Goal: Task Accomplishment & Management: Complete application form

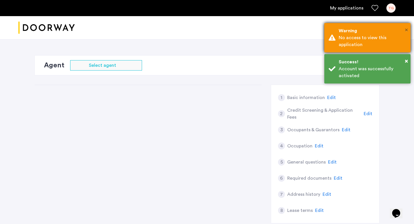
click at [406, 29] on span "×" at bounding box center [406, 30] width 3 height 6
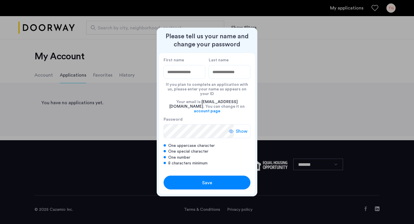
click at [175, 78] on input "First name" at bounding box center [184, 72] width 42 height 14
type input "*******"
click at [220, 77] on input "Last name" at bounding box center [230, 72] width 42 height 14
type input "*******"
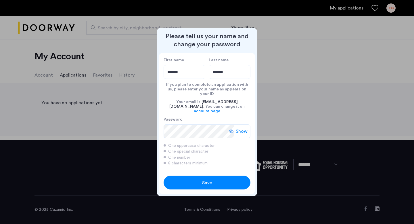
click at [202, 179] on span "Save" at bounding box center [207, 182] width 10 height 7
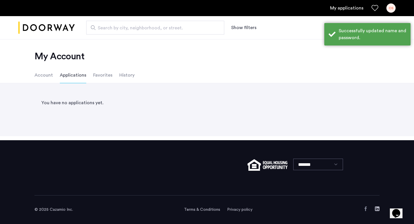
click at [43, 77] on li "Account" at bounding box center [43, 75] width 18 height 16
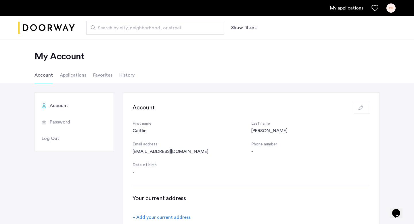
click at [70, 77] on li "Applications" at bounding box center [73, 75] width 26 height 16
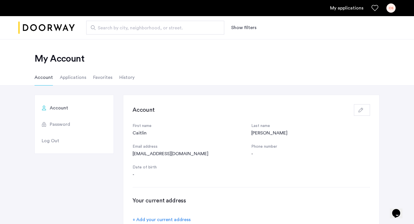
click at [68, 79] on li "Applications" at bounding box center [73, 77] width 26 height 16
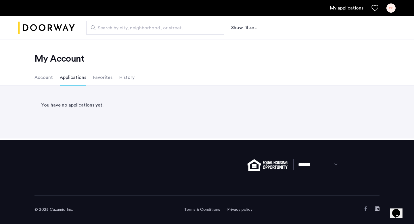
click at [45, 80] on li "Account" at bounding box center [43, 77] width 18 height 16
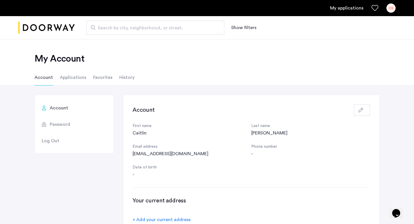
click at [71, 78] on li "Applications" at bounding box center [73, 77] width 26 height 16
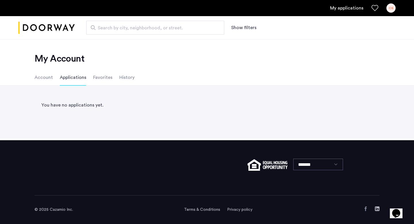
click at [101, 78] on li "Favorites" at bounding box center [102, 77] width 19 height 16
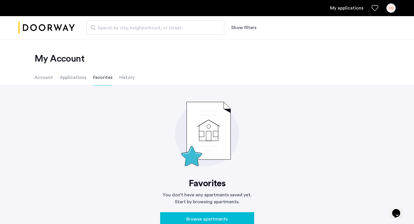
click at [126, 77] on li "History" at bounding box center [126, 77] width 15 height 16
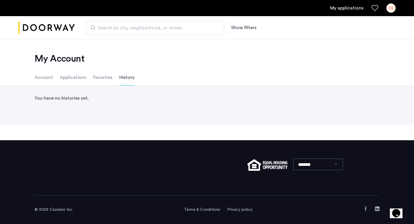
click at [51, 78] on li "Account" at bounding box center [43, 77] width 18 height 16
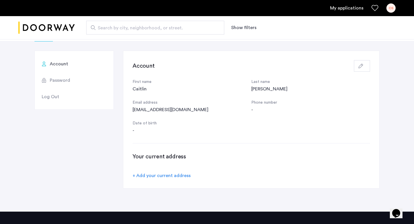
scroll to position [41, 0]
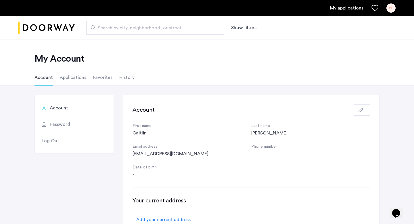
click at [73, 77] on li "Applications" at bounding box center [73, 77] width 26 height 16
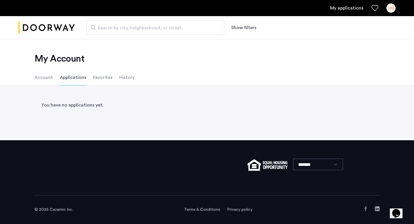
click at [95, 77] on li "Favorites" at bounding box center [102, 77] width 19 height 16
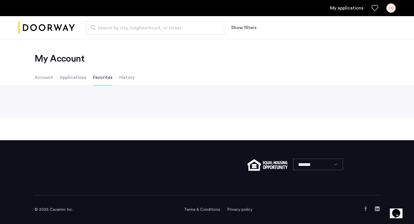
click at [67, 79] on li "Applications" at bounding box center [73, 77] width 26 height 16
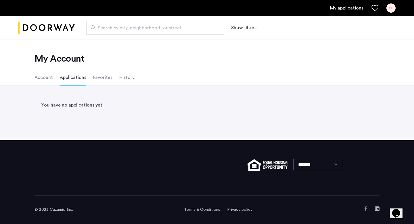
click at [105, 77] on li "Favorites" at bounding box center [102, 77] width 19 height 16
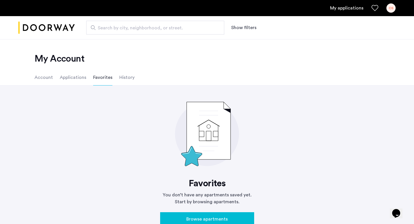
click at [72, 78] on li "Applications" at bounding box center [73, 77] width 26 height 16
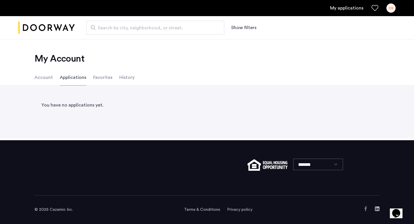
click at [46, 78] on li "Account" at bounding box center [43, 77] width 18 height 16
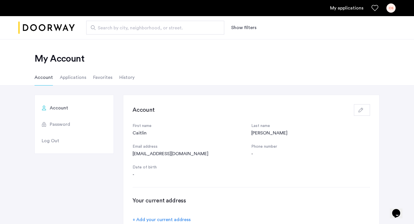
click at [66, 81] on li "Applications" at bounding box center [73, 77] width 26 height 16
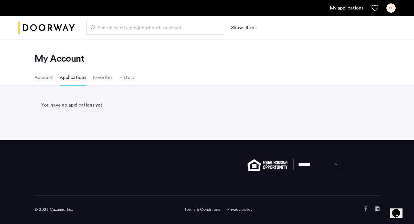
click at [47, 80] on li "Account" at bounding box center [43, 77] width 18 height 16
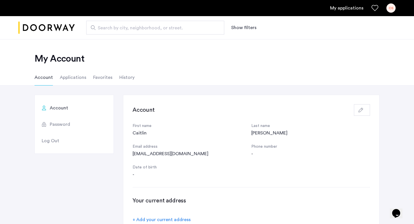
click at [347, 11] on link "My applications" at bounding box center [346, 8] width 33 height 7
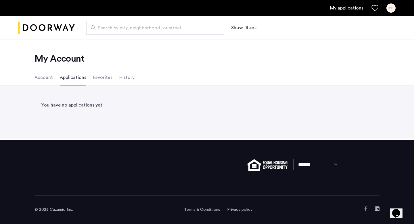
click at [61, 79] on li "Applications" at bounding box center [73, 77] width 26 height 16
click at [45, 78] on li "Account" at bounding box center [43, 77] width 18 height 16
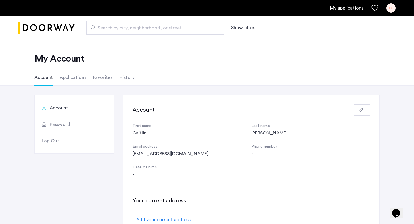
click at [70, 76] on li "Applications" at bounding box center [73, 77] width 26 height 16
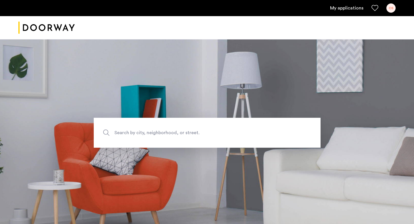
click at [355, 9] on link "My applications" at bounding box center [346, 8] width 33 height 7
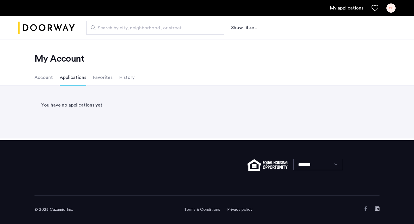
click at [43, 77] on li "Account" at bounding box center [43, 77] width 18 height 16
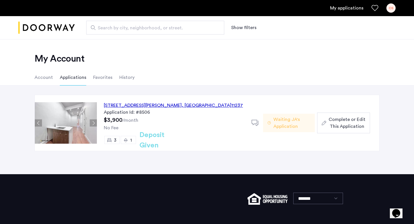
click at [392, 9] on div "CS" at bounding box center [390, 7] width 9 height 9
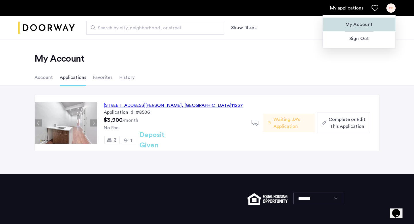
click at [361, 27] on span "My Account" at bounding box center [358, 24] width 63 height 7
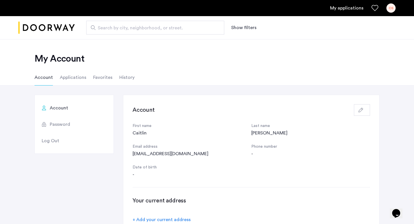
click at [359, 111] on use "button" at bounding box center [360, 109] width 5 height 5
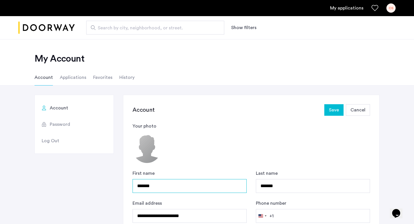
click at [158, 181] on input "*******" at bounding box center [189, 186] width 114 height 14
type input "*******"
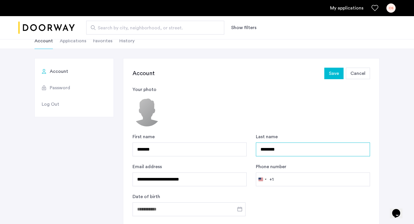
scroll to position [40, 0]
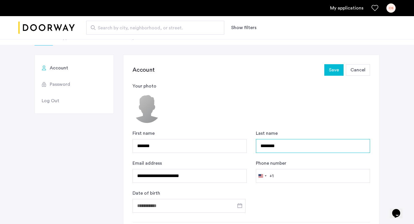
type input "********"
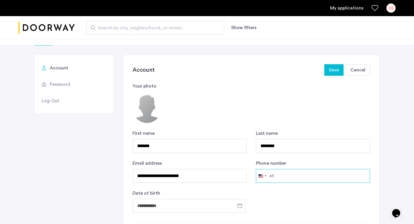
click at [280, 176] on input "Phone number" at bounding box center [313, 176] width 114 height 14
type input "**********"
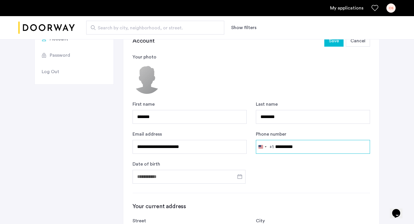
scroll to position [77, 0]
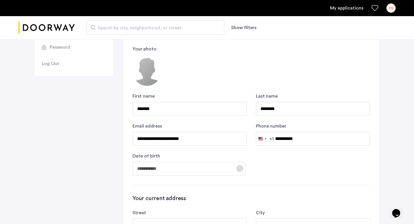
click at [237, 169] on span "Open calendar" at bounding box center [240, 168] width 14 height 14
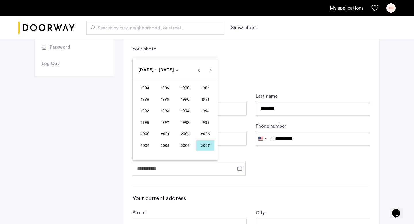
click at [184, 120] on span "1998" at bounding box center [185, 122] width 18 height 10
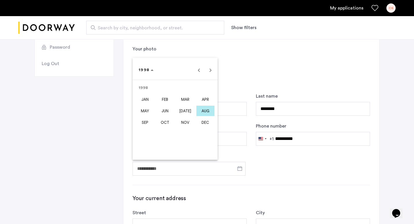
click at [165, 121] on span "OCT" at bounding box center [165, 122] width 18 height 10
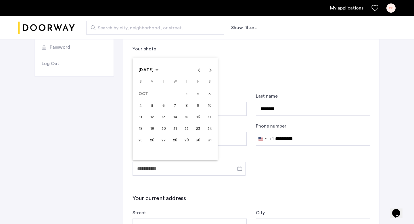
click at [182, 126] on span "22" at bounding box center [186, 128] width 10 height 10
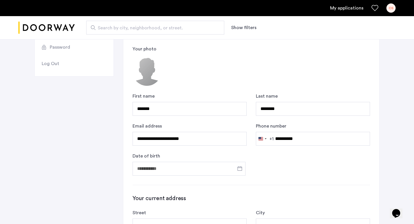
type input "**********"
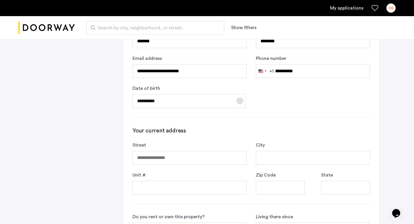
scroll to position [156, 0]
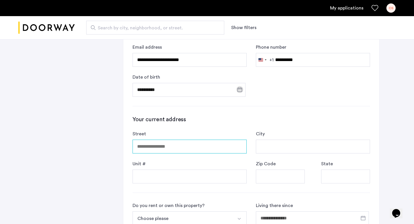
click at [199, 144] on input "Street" at bounding box center [189, 146] width 114 height 14
type input "**********"
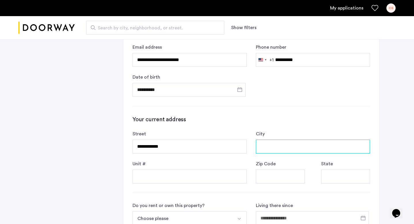
type input "********"
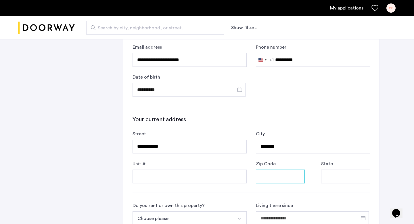
type input "*****"
type input "**"
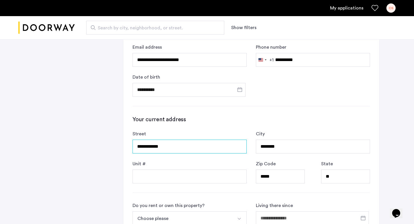
scroll to position [181, 0]
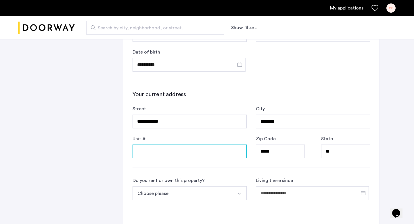
click at [189, 151] on input "Unit #" at bounding box center [189, 151] width 114 height 14
type input "**"
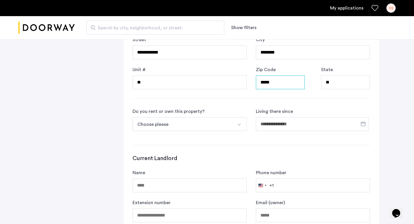
scroll to position [258, 0]
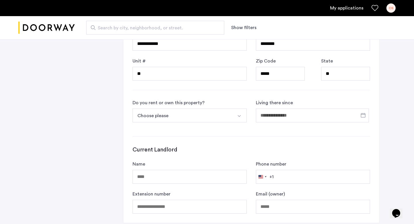
click at [176, 115] on button "Choose please" at bounding box center [182, 115] width 101 height 14
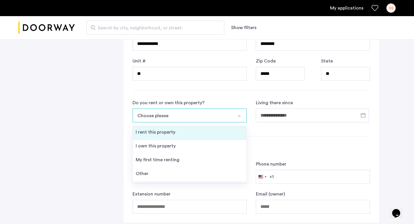
click at [173, 133] on div "I rent this property" at bounding box center [156, 131] width 40 height 7
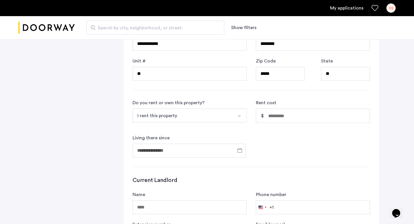
click at [274, 118] on input "Rent cost" at bounding box center [318, 116] width 101 height 14
type input "*****"
click at [242, 149] on span "Open calendar" at bounding box center [240, 150] width 14 height 14
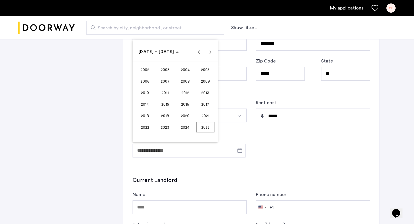
click at [147, 126] on span "2022" at bounding box center [145, 127] width 18 height 10
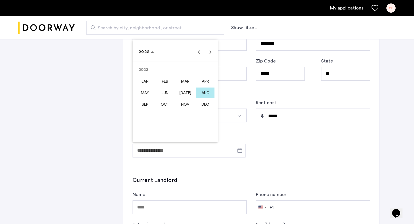
click at [147, 103] on span "SEP" at bounding box center [145, 104] width 18 height 10
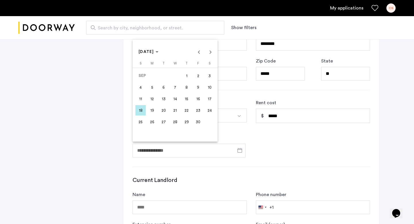
click at [188, 75] on span "1" at bounding box center [186, 75] width 10 height 10
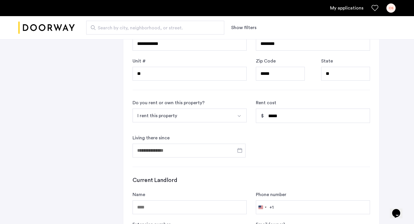
type input "**********"
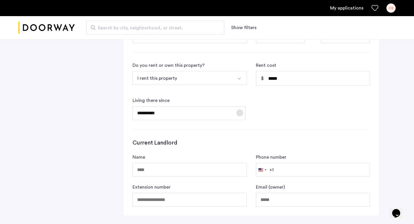
scroll to position [390, 0]
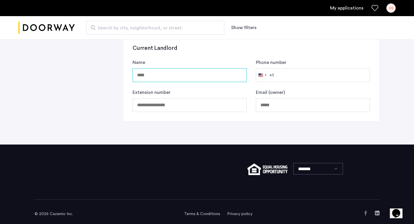
click at [170, 79] on input "Name" at bounding box center [189, 75] width 114 height 14
type input "**********"
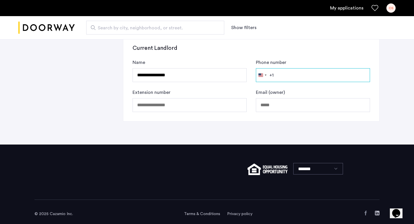
click at [278, 76] on input "Phone number" at bounding box center [313, 75] width 114 height 14
paste input "**********"
type input "**********"
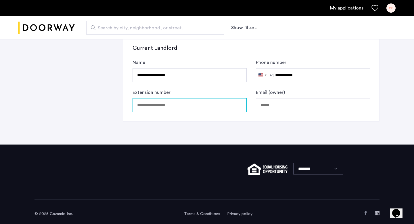
click at [207, 105] on input "Extension number" at bounding box center [189, 105] width 114 height 14
click at [272, 105] on input "text" at bounding box center [313, 105] width 114 height 14
click at [284, 103] on input "text" at bounding box center [313, 105] width 114 height 14
paste input "**********"
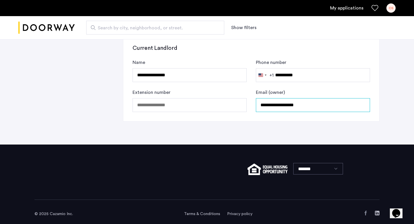
click at [260, 104] on input "**********" at bounding box center [313, 105] width 114 height 14
type input "**********"
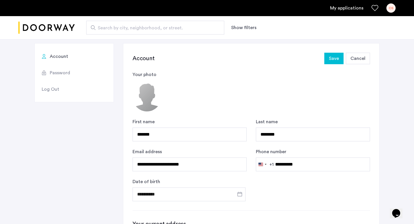
scroll to position [0, 0]
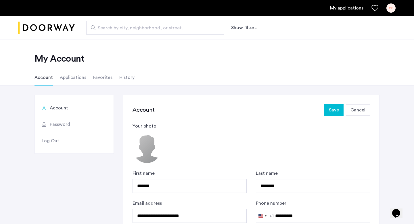
click at [334, 110] on span "Save" at bounding box center [334, 109] width 10 height 7
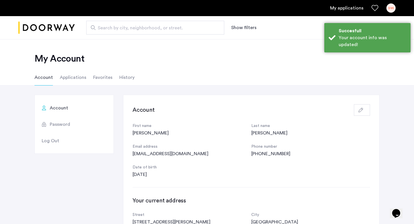
click at [69, 77] on li "Applications" at bounding box center [73, 77] width 26 height 16
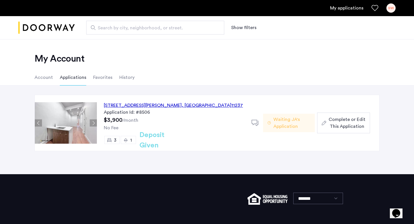
click at [326, 124] on div "Complete or Edit This Application" at bounding box center [344, 123] width 44 height 14
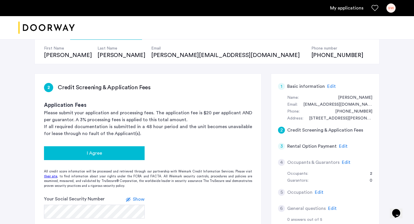
click at [74, 151] on div "I Agree" at bounding box center [94, 152] width 91 height 7
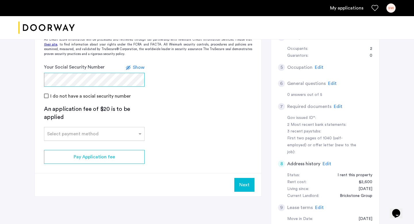
scroll to position [203, 0]
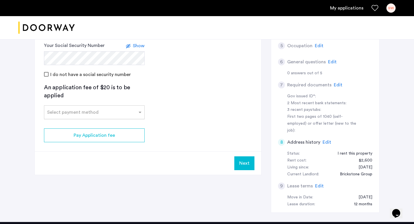
click at [74, 111] on input "text" at bounding box center [88, 111] width 83 height 4
click at [74, 125] on div "Credit Card" at bounding box center [94, 124] width 100 height 11
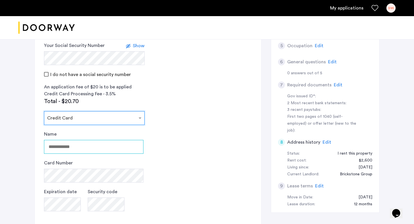
click at [80, 144] on input "Name" at bounding box center [93, 147] width 99 height 14
type input "**********"
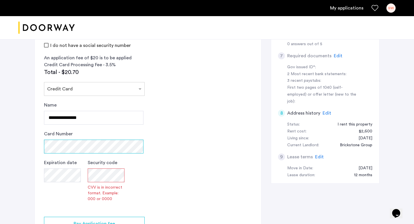
scroll to position [280, 0]
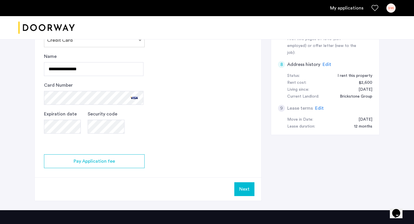
click at [219, 180] on div "Next" at bounding box center [148, 188] width 226 height 23
click at [245, 186] on button "Next" at bounding box center [244, 189] width 20 height 14
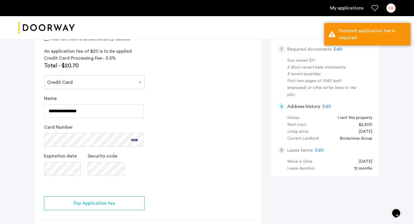
scroll to position [250, 0]
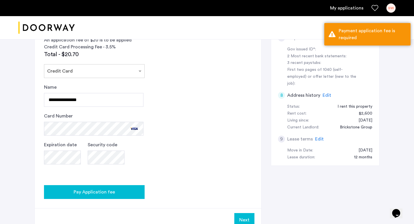
click at [132, 189] on div "Pay Application fee" at bounding box center [94, 191] width 91 height 7
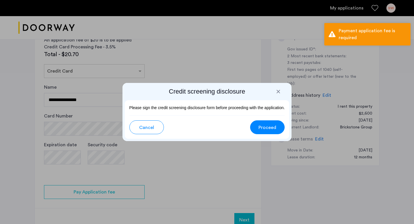
click at [258, 130] on button "Proceed" at bounding box center [267, 127] width 34 height 14
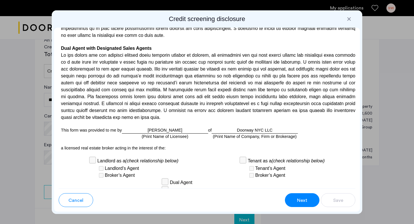
scroll to position [1682, 0]
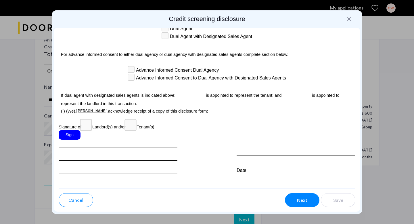
click at [295, 197] on button "Next" at bounding box center [302, 200] width 34 height 14
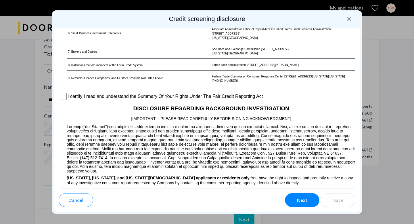
scroll to position [438, 0]
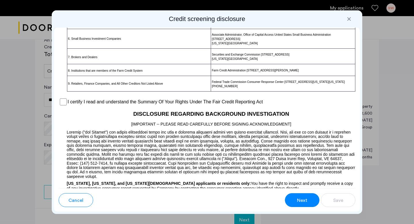
click at [70, 105] on label "I certify I read and understand the Summary Of Your Rights Under The Fair Credi…" at bounding box center [165, 101] width 195 height 7
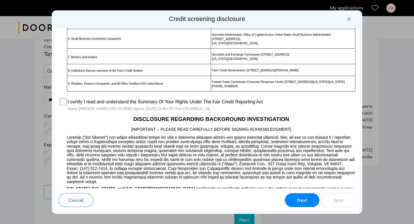
click at [293, 199] on button "Next" at bounding box center [302, 200] width 34 height 14
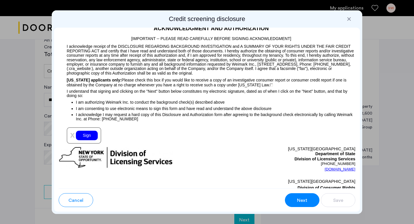
scroll to position [644, 0]
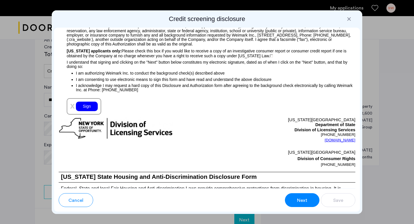
click at [84, 104] on div "Sign" at bounding box center [87, 105] width 22 height 9
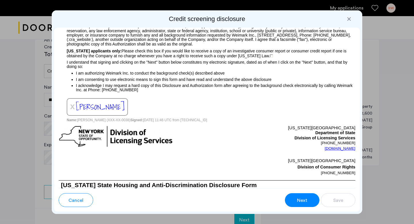
click at [299, 201] on span "Next" at bounding box center [302, 200] width 10 height 7
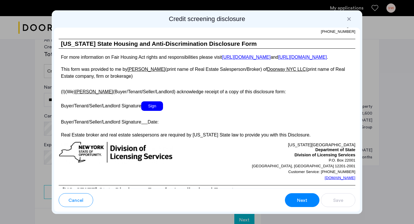
scroll to position [1065, 0]
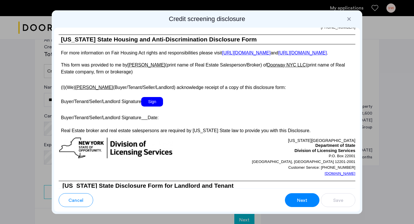
click at [147, 105] on span "Sign" at bounding box center [152, 101] width 22 height 9
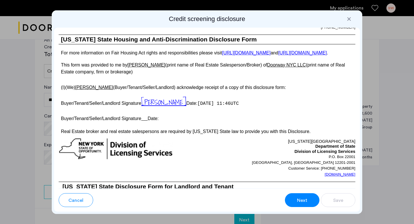
click at [302, 199] on span "Next" at bounding box center [302, 200] width 10 height 7
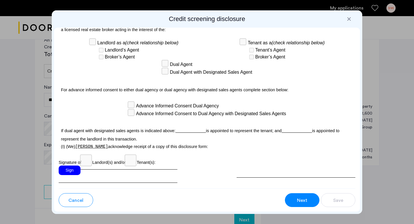
scroll to position [1696, 0]
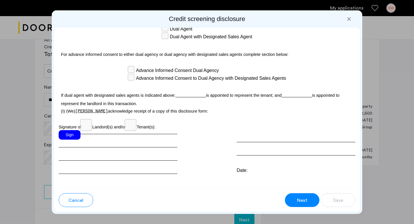
click at [69, 130] on div "Sign" at bounding box center [70, 134] width 22 height 9
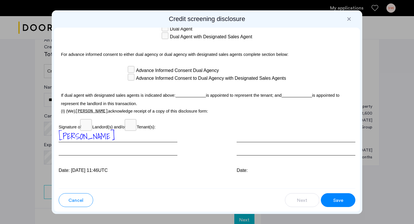
click at [338, 196] on button "Save" at bounding box center [338, 200] width 34 height 14
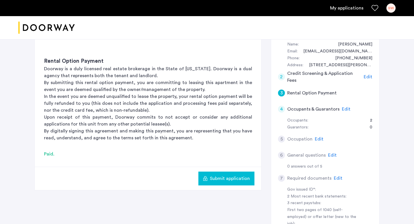
scroll to position [111, 0]
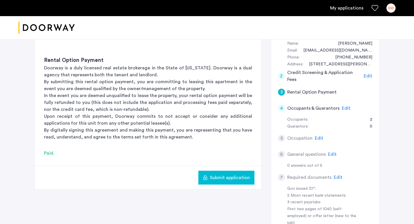
click at [223, 175] on span "Submit application" at bounding box center [230, 177] width 40 height 7
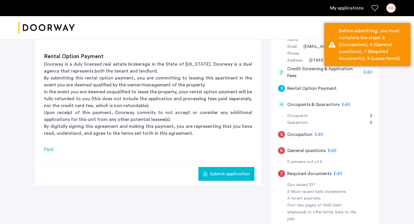
scroll to position [128, 0]
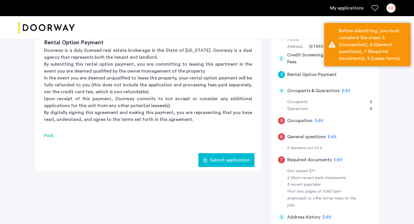
click at [319, 120] on span "Edit" at bounding box center [319, 120] width 9 height 5
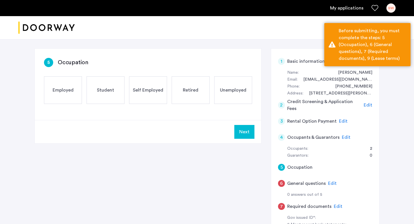
scroll to position [77, 0]
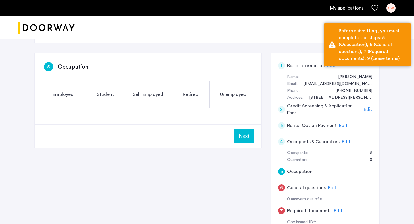
click at [229, 95] on span "Unemployed" at bounding box center [233, 94] width 26 height 7
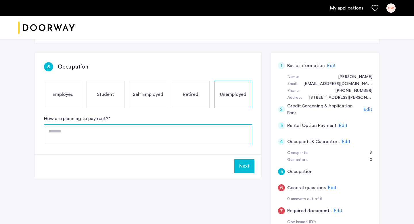
click at [147, 132] on textarea at bounding box center [148, 134] width 208 height 21
click at [147, 126] on textarea "**********" at bounding box center [148, 134] width 208 height 21
click at [149, 130] on textarea "**********" at bounding box center [148, 134] width 208 height 21
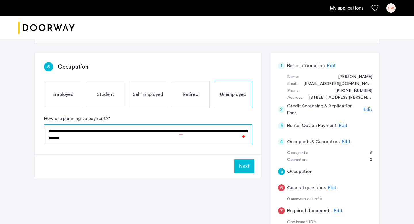
click at [134, 131] on textarea "**********" at bounding box center [148, 134] width 208 height 21
click at [138, 138] on textarea "**********" at bounding box center [148, 134] width 208 height 21
click at [161, 141] on textarea "**********" at bounding box center [148, 134] width 208 height 21
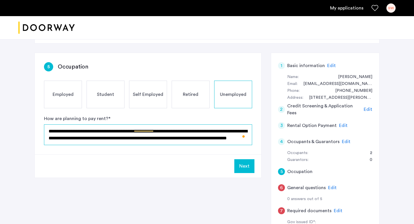
scroll to position [82, 0]
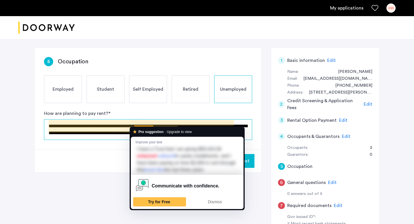
type textarea "**********"
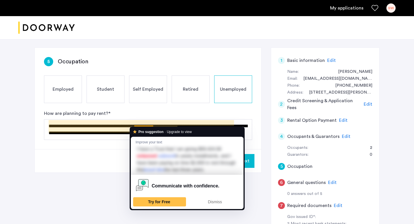
click at [101, 166] on div "Next" at bounding box center [148, 160] width 226 height 23
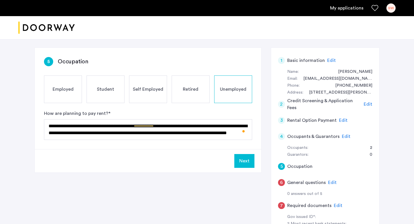
click at [240, 159] on button "Next" at bounding box center [244, 161] width 20 height 14
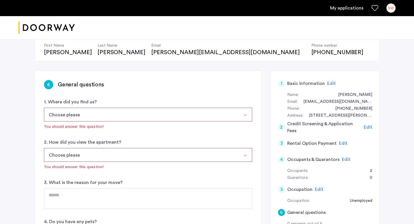
scroll to position [66, 0]
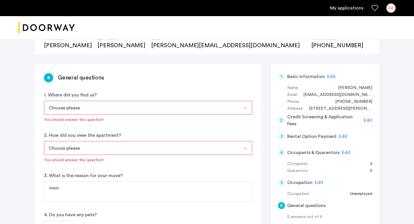
click at [120, 103] on button "Choose please" at bounding box center [141, 108] width 195 height 14
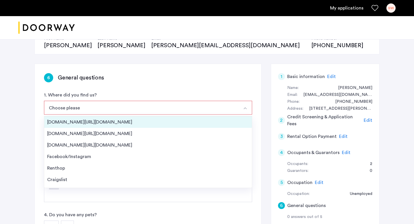
click at [100, 122] on div "Streeteasy.com/Zillow.com" at bounding box center [148, 121] width 202 height 7
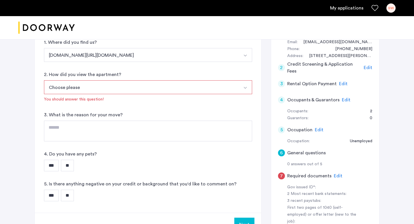
scroll to position [127, 0]
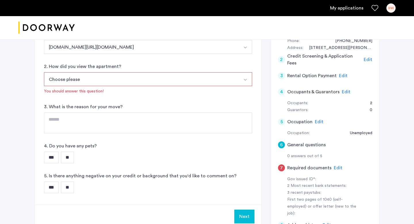
click at [94, 75] on button "Choose please" at bounding box center [141, 79] width 195 height 14
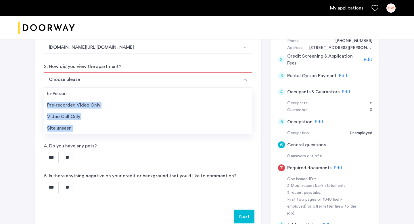
drag, startPoint x: 84, startPoint y: 96, endPoint x: 39, endPoint y: 106, distance: 46.2
click at [39, 106] on div "6 General questions 1. Where did you find us? Streeteasy.com/Zillow.com Streete…" at bounding box center [148, 103] width 226 height 201
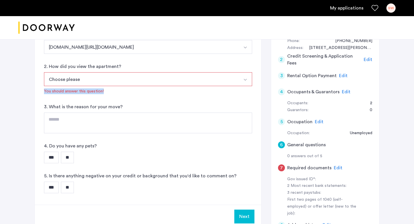
click at [61, 84] on button "Choose please" at bounding box center [141, 79] width 195 height 14
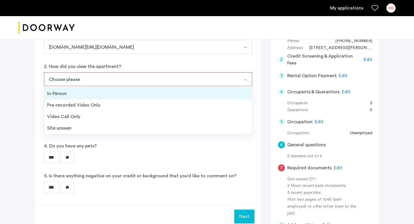
click at [60, 96] on div "In-Person" at bounding box center [148, 93] width 202 height 7
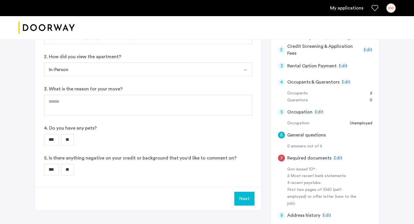
scroll to position [137, 0]
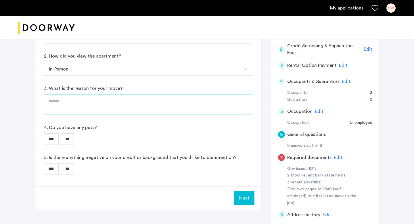
click at [63, 110] on textarea at bounding box center [148, 104] width 208 height 21
type textarea "**********"
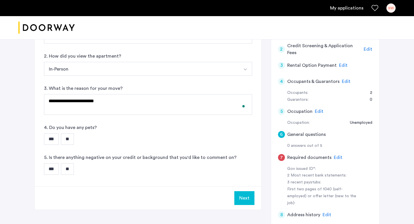
click at [59, 138] on input "***" at bounding box center [51, 138] width 15 height 11
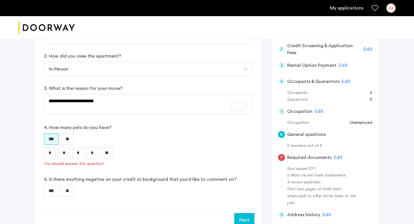
click at [49, 150] on input "*" at bounding box center [50, 152] width 12 height 11
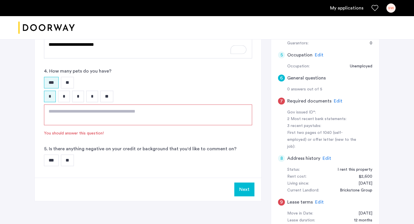
scroll to position [195, 0]
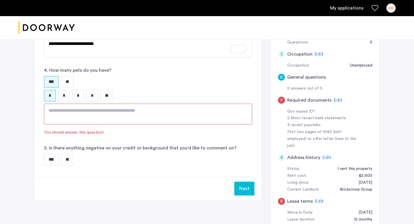
click at [65, 107] on textarea at bounding box center [148, 113] width 208 height 21
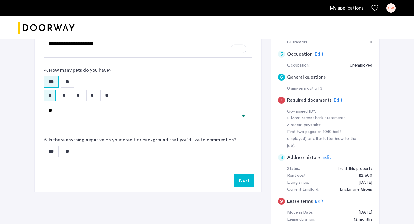
type textarea "*"
type textarea "**********"
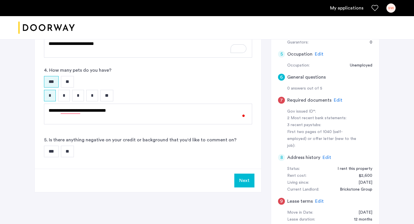
click at [114, 147] on div "*** **" at bounding box center [148, 150] width 208 height 11
click at [54, 150] on input "***" at bounding box center [51, 150] width 15 height 11
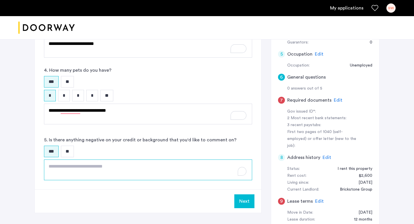
click at [79, 171] on textarea "To enrich screen reader interactions, please activate Accessibility in Grammarl…" at bounding box center [148, 169] width 208 height 21
type textarea "*"
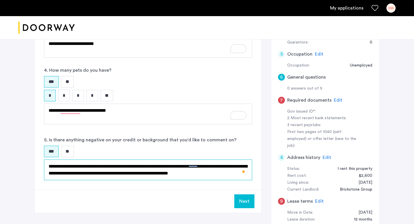
scroll to position [7, 0]
click at [213, 166] on textarea "**********" at bounding box center [148, 169] width 208 height 21
type textarea "**********"
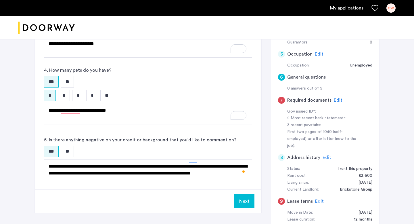
click at [244, 198] on button "Next" at bounding box center [244, 201] width 20 height 14
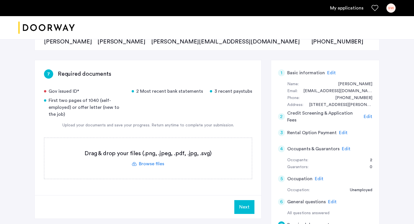
scroll to position [78, 0]
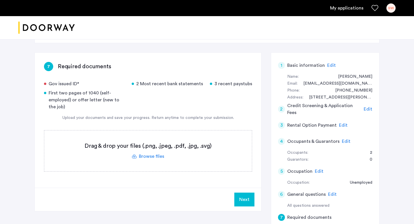
click at [142, 155] on label at bounding box center [147, 150] width 207 height 41
click at [0, 0] on input "file" at bounding box center [0, 0] width 0 height 0
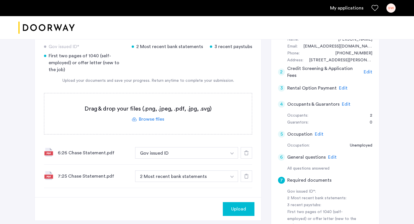
scroll to position [121, 0]
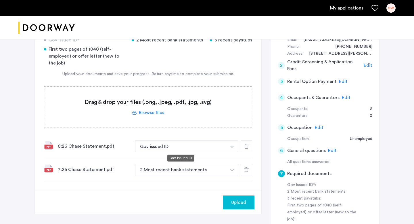
click at [172, 146] on button "Gov issued ID" at bounding box center [180, 145] width 91 height 11
click at [227, 147] on button "button" at bounding box center [232, 145] width 12 height 11
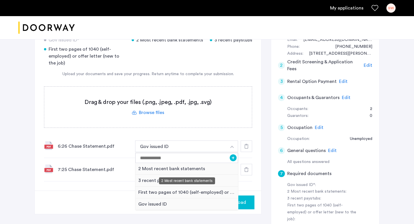
click at [168, 171] on div "2 Most recent bank statements" at bounding box center [186, 169] width 103 height 12
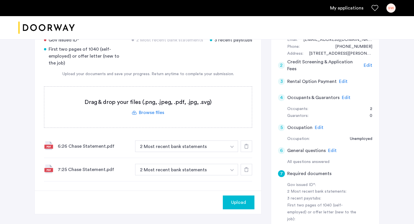
click at [166, 190] on div "Upload" at bounding box center [148, 201] width 226 height 23
click at [162, 106] on label at bounding box center [147, 106] width 207 height 41
click at [0, 0] on input "file" at bounding box center [0, 0] width 0 height 0
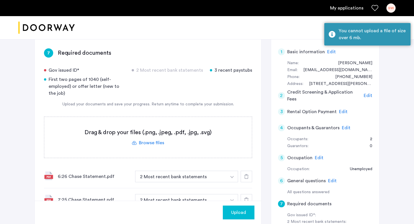
scroll to position [91, 0]
click at [150, 140] on label at bounding box center [147, 137] width 207 height 41
click at [0, 0] on input "file" at bounding box center [0, 0] width 0 height 0
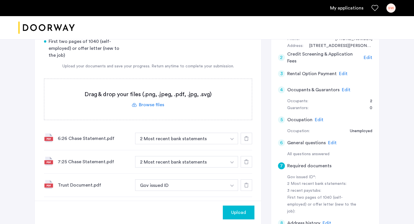
scroll to position [130, 0]
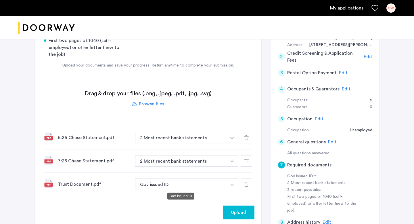
click at [171, 185] on button "Gov issued ID" at bounding box center [180, 183] width 91 height 11
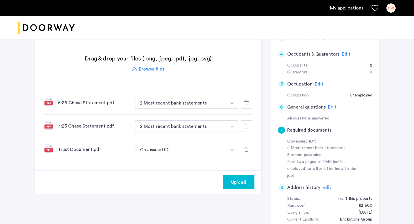
scroll to position [165, 0]
click at [214, 148] on button "Gov issued ID" at bounding box center [180, 148] width 91 height 11
click at [229, 108] on button "button" at bounding box center [232, 102] width 12 height 11
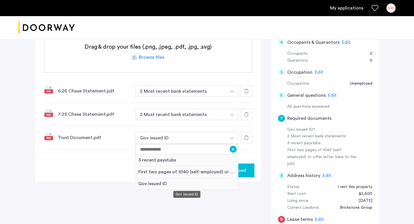
scroll to position [178, 0]
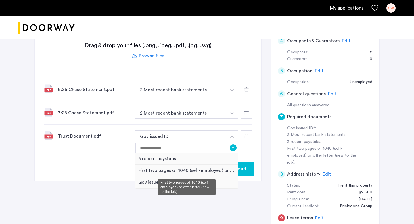
click at [173, 170] on div "First two pages of 1040 (self-employed) or offer letter (new to the job)" at bounding box center [186, 170] width 103 height 12
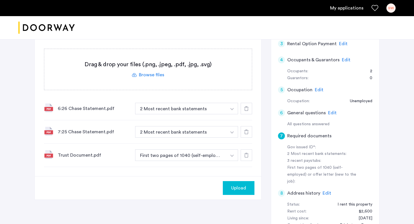
scroll to position [155, 0]
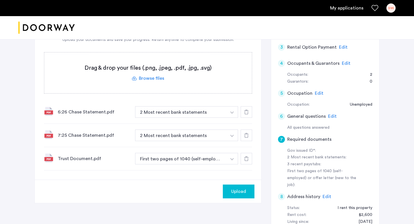
click at [149, 73] on label at bounding box center [147, 72] width 207 height 41
click at [0, 0] on input "file" at bounding box center [0, 0] width 0 height 0
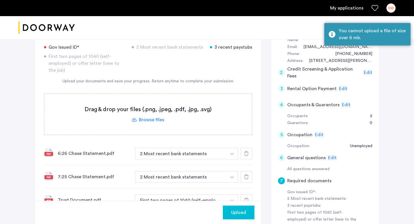
scroll to position [114, 0]
click at [145, 120] on label at bounding box center [147, 114] width 207 height 41
click at [0, 0] on input "file" at bounding box center [0, 0] width 0 height 0
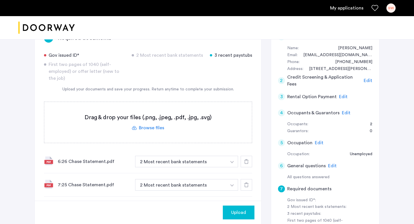
scroll to position [104, 0]
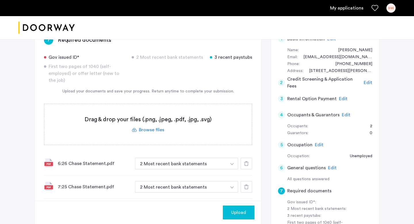
click at [143, 130] on label at bounding box center [147, 124] width 207 height 41
click at [0, 0] on input "file" at bounding box center [0, 0] width 0 height 0
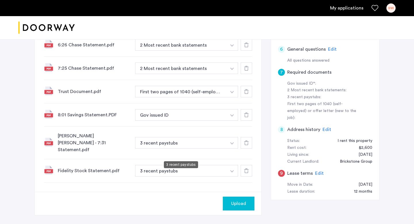
scroll to position [223, 0]
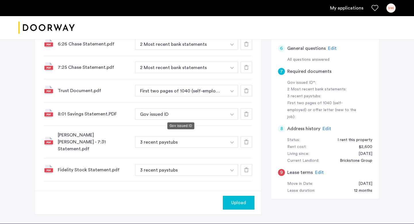
click at [171, 117] on button "Gov issued ID" at bounding box center [180, 113] width 91 height 11
click at [228, 50] on button "button" at bounding box center [232, 43] width 12 height 11
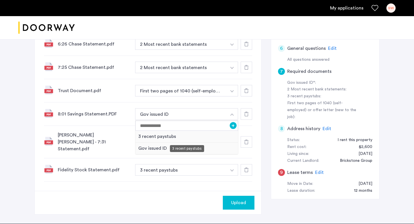
click at [193, 140] on div "3 recent paystubs" at bounding box center [186, 136] width 103 height 12
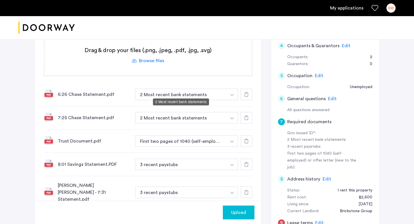
scroll to position [166, 0]
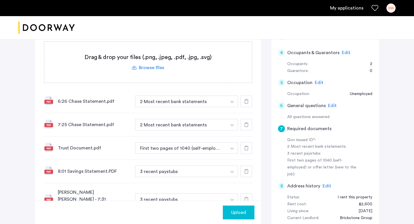
click at [155, 68] on label at bounding box center [147, 62] width 207 height 41
click at [0, 0] on input "file" at bounding box center [0, 0] width 0 height 0
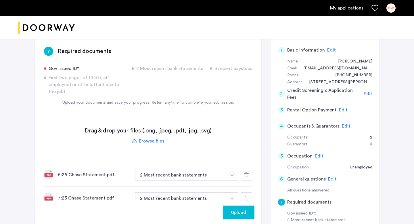
scroll to position [89, 0]
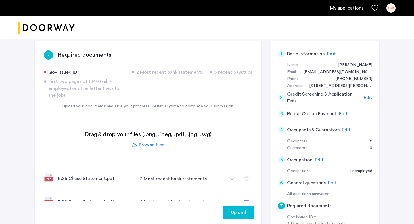
click at [146, 144] on label at bounding box center [147, 139] width 207 height 41
click at [0, 0] on input "file" at bounding box center [0, 0] width 0 height 0
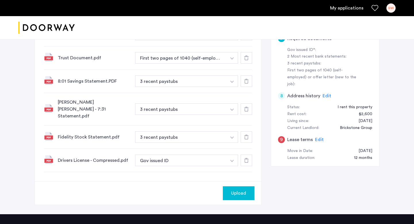
scroll to position [257, 0]
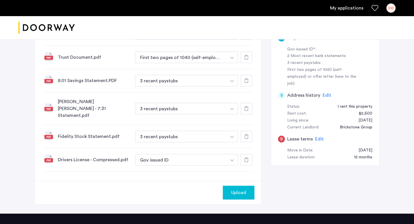
click at [228, 189] on div "Upload" at bounding box center [238, 192] width 22 height 7
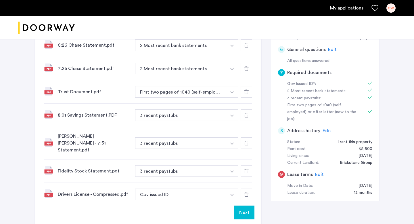
scroll to position [271, 0]
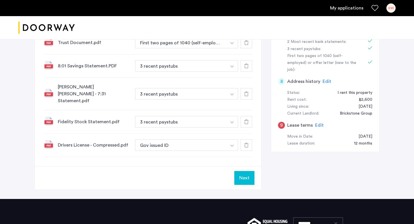
click at [240, 174] on button "Next" at bounding box center [244, 178] width 20 height 14
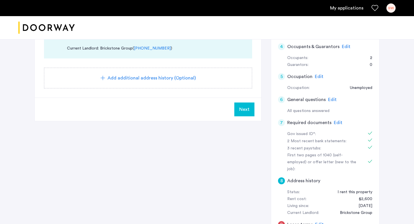
scroll to position [174, 0]
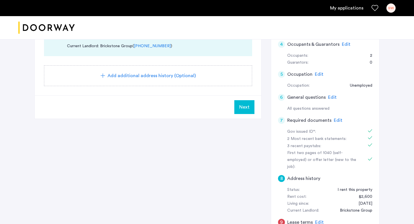
click at [238, 105] on button "Next" at bounding box center [244, 107] width 20 height 14
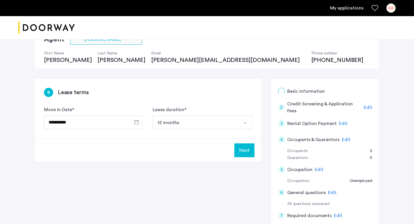
scroll to position [57, 0]
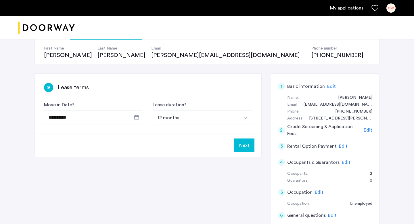
click at [239, 142] on button "Next" at bounding box center [244, 145] width 20 height 14
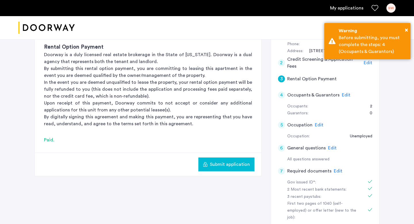
scroll to position [124, 0]
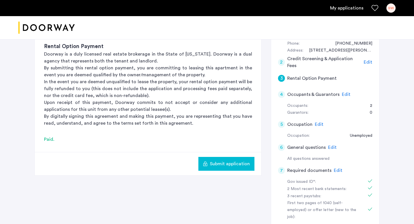
click at [322, 95] on h5 "Occupants & Guarantors" at bounding box center [313, 94] width 52 height 7
click at [342, 93] on span "Edit" at bounding box center [346, 94] width 9 height 5
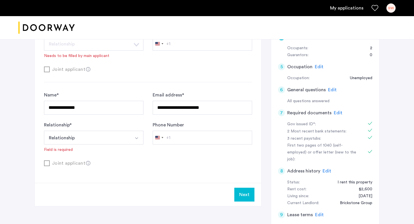
scroll to position [190, 0]
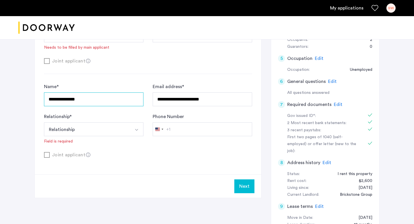
click at [102, 102] on input "**********" at bounding box center [93, 99] width 99 height 14
type input "*"
type input "**********"
click at [138, 158] on div "Joint applicant" at bounding box center [148, 154] width 208 height 7
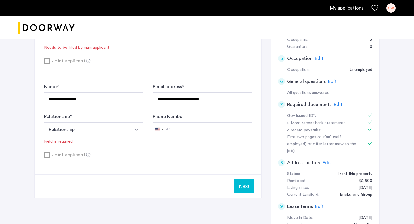
click at [117, 133] on button "Relationship" at bounding box center [87, 129] width 86 height 14
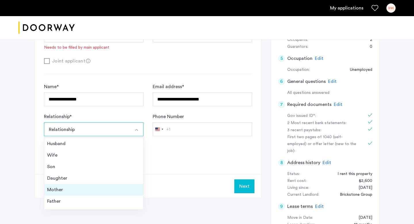
scroll to position [21, 0]
click at [66, 194] on div "Friend" at bounding box center [93, 191] width 93 height 7
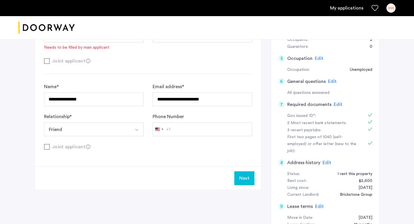
click at [243, 179] on button "Next" at bounding box center [244, 178] width 20 height 14
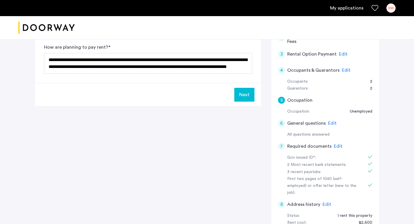
scroll to position [67, 0]
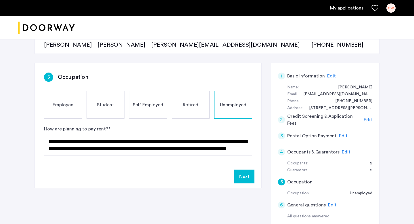
click at [244, 180] on button "Next" at bounding box center [244, 176] width 20 height 14
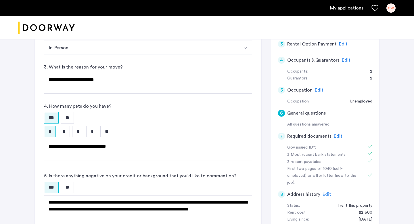
scroll to position [138, 0]
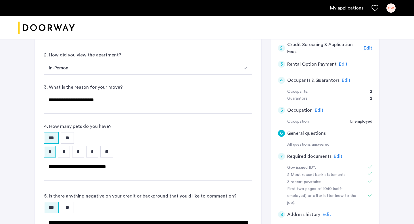
click at [340, 63] on span "Edit" at bounding box center [343, 64] width 9 height 5
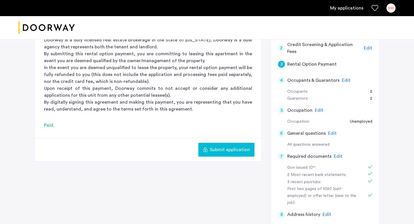
click at [219, 146] on span "Submit application" at bounding box center [230, 149] width 40 height 7
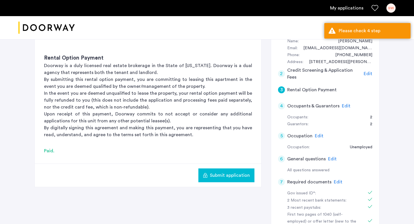
scroll to position [107, 0]
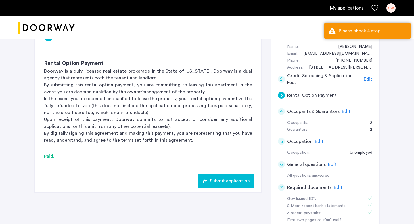
click at [344, 109] on span "Edit" at bounding box center [346, 111] width 9 height 5
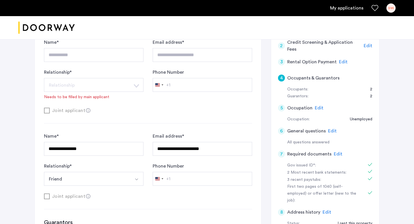
scroll to position [140, 0]
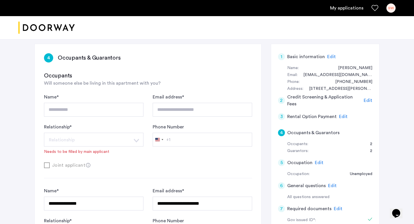
scroll to position [87, 0]
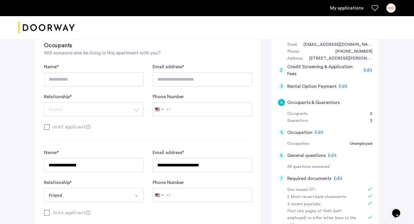
scroll to position [125, 0]
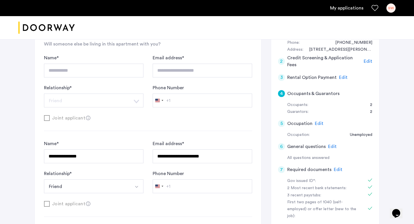
click at [339, 76] on span "Edit" at bounding box center [343, 77] width 9 height 5
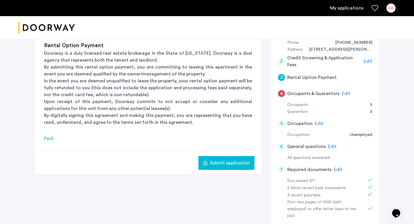
click at [238, 160] on span "Submit application" at bounding box center [230, 162] width 40 height 7
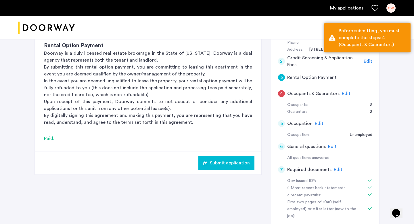
click at [343, 93] on span "Edit" at bounding box center [346, 93] width 9 height 5
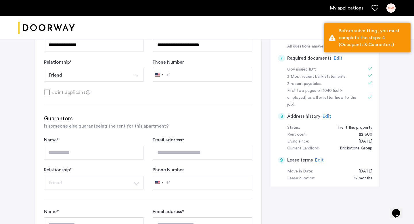
scroll to position [404, 0]
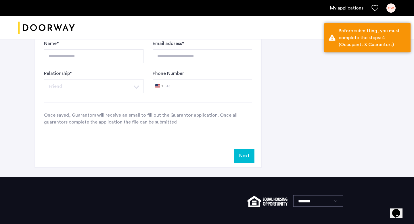
click at [247, 158] on button "Next" at bounding box center [244, 156] width 20 height 14
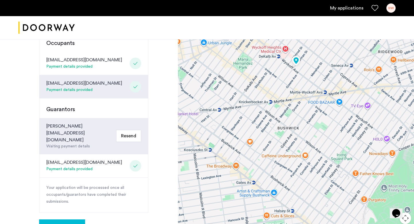
scroll to position [142, 0]
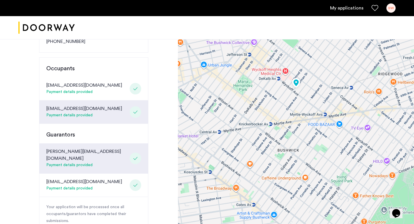
scroll to position [139, 0]
